Goal: Find specific page/section: Find specific page/section

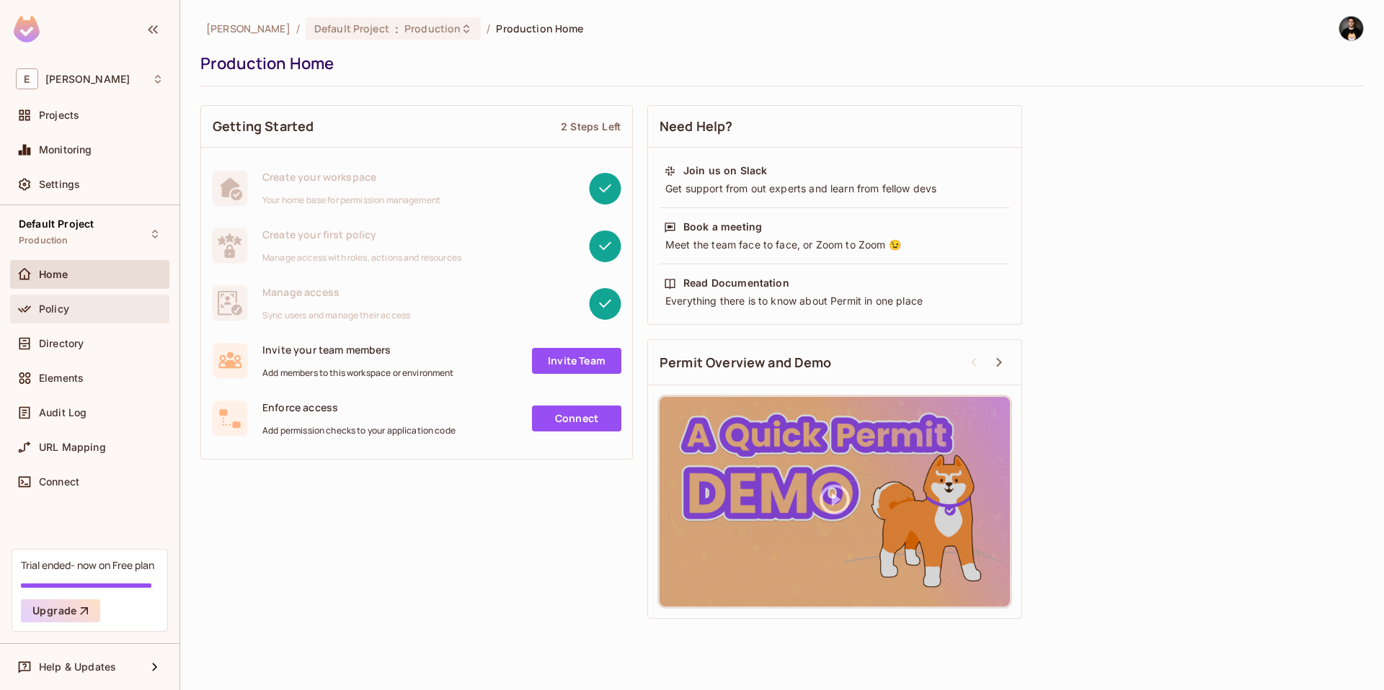
click at [55, 311] on span "Policy" at bounding box center [54, 309] width 30 height 12
click at [79, 179] on span "Settings" at bounding box center [59, 185] width 41 height 12
